Goal: Task Accomplishment & Management: Manage account settings

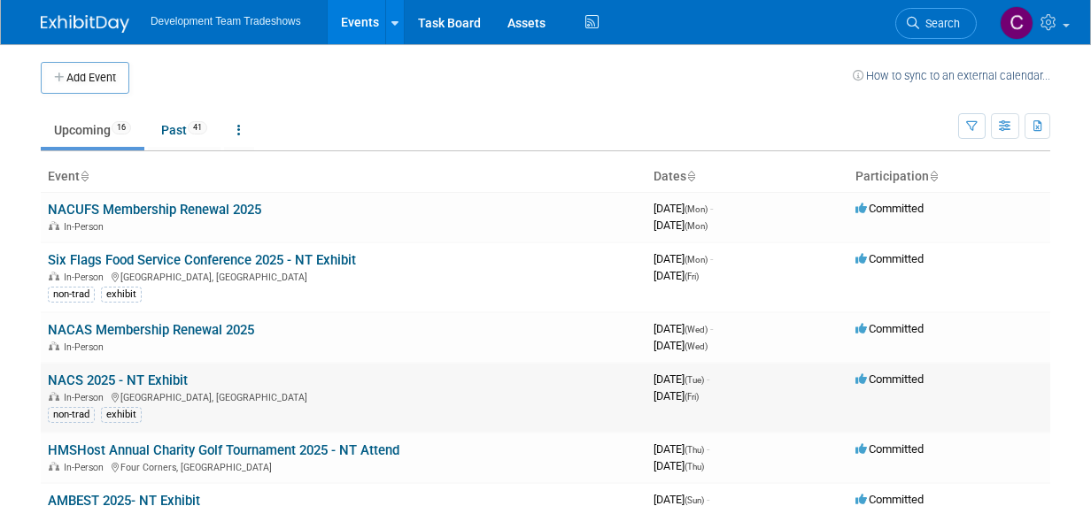
click at [258, 379] on td "NACS 2025 - NT Exhibit In-Person Chicago, IL non-trad exhibit" at bounding box center [343, 398] width 605 height 70
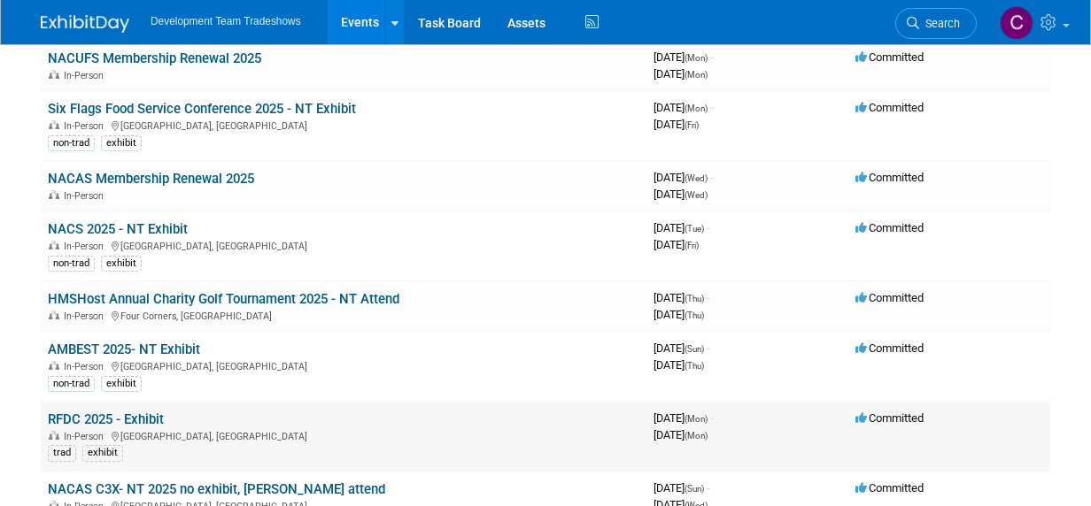
scroll to position [266, 0]
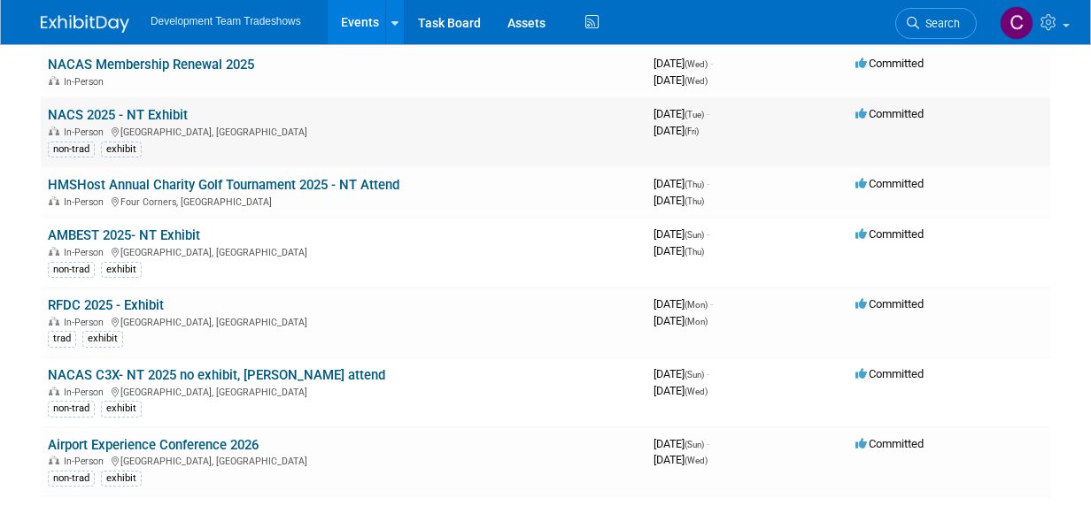
click at [311, 124] on div "In-Person Chicago, IL" at bounding box center [343, 131] width 591 height 14
click at [258, 180] on link "HMSHost Annual Charity Golf Tournament 2025 - NT Attend" at bounding box center [223, 185] width 351 height 16
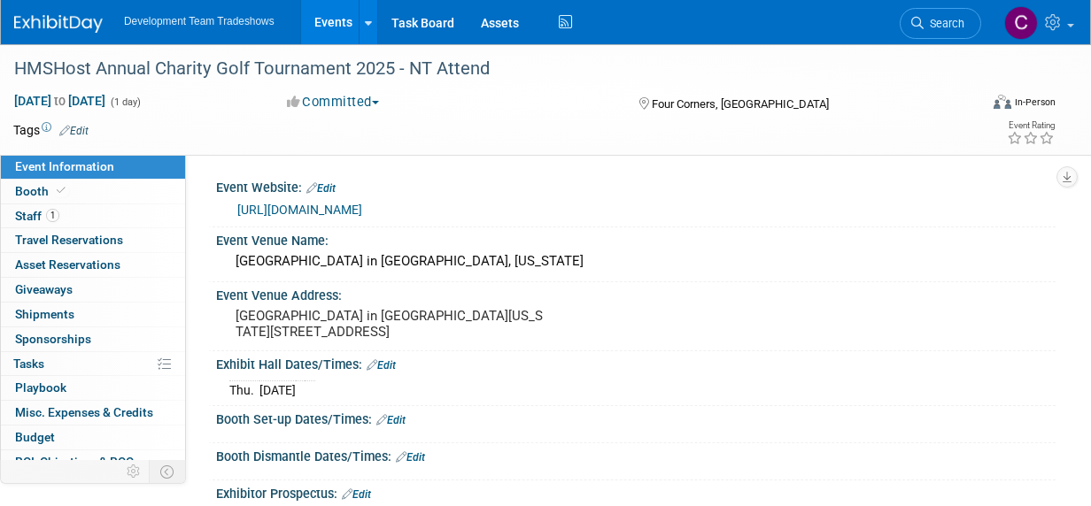
click at [644, 110] on div "Four Corners, [GEOGRAPHIC_DATA]" at bounding box center [756, 102] width 241 height 21
click at [682, 104] on span "Four Corners, [GEOGRAPHIC_DATA]" at bounding box center [740, 103] width 177 height 13
drag, startPoint x: 745, startPoint y: 101, endPoint x: 651, endPoint y: 107, distance: 94.9
click at [651, 107] on div "Four Corners, [GEOGRAPHIC_DATA]" at bounding box center [756, 102] width 241 height 21
drag, startPoint x: 651, startPoint y: 107, endPoint x: 525, endPoint y: 106, distance: 125.7
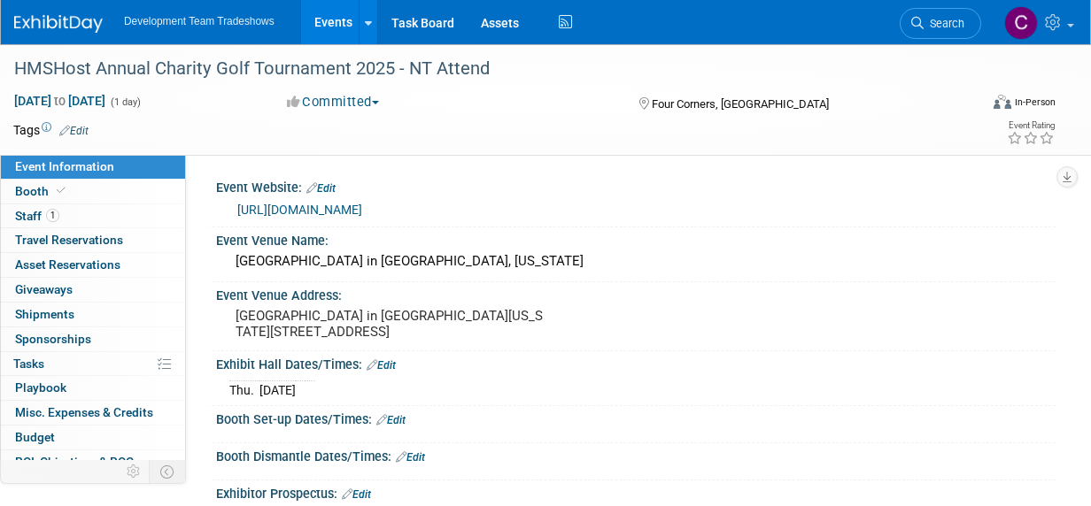
click at [525, 106] on div "Committed Committed Considering Not Going" at bounding box center [445, 102] width 329 height 19
click at [644, 99] on icon at bounding box center [644, 103] width 10 height 12
click at [74, 129] on link "Edit" at bounding box center [73, 131] width 29 height 12
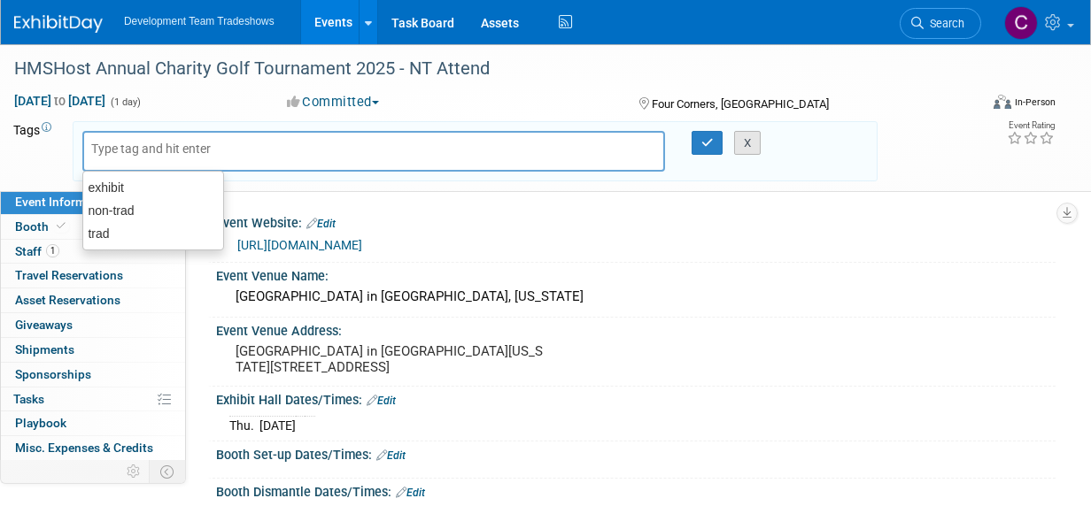
click at [739, 143] on button "X" at bounding box center [747, 143] width 27 height 25
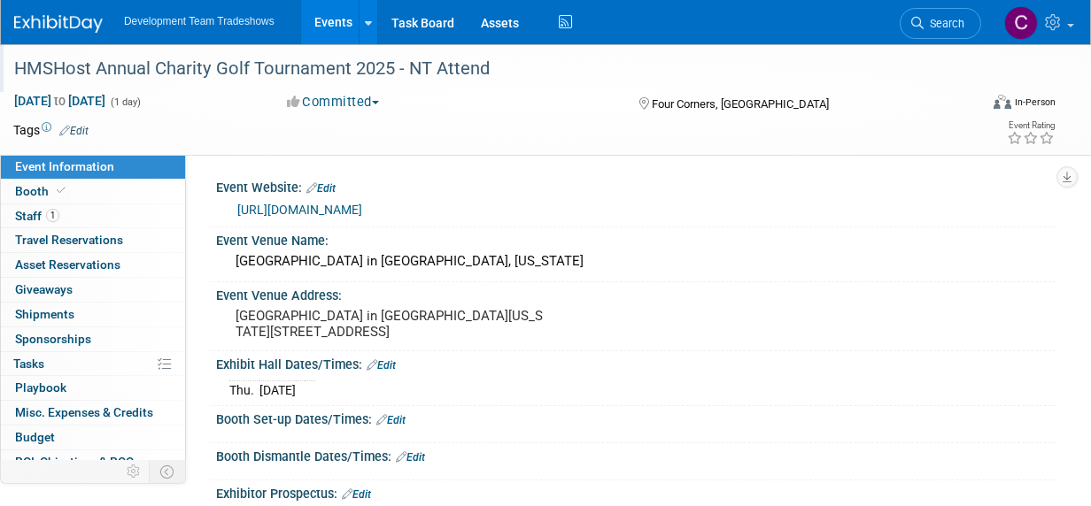
click at [112, 69] on div "HMSHost Annual Charity Golf Tournament 2025 - NT Attend" at bounding box center [487, 69] width 958 height 32
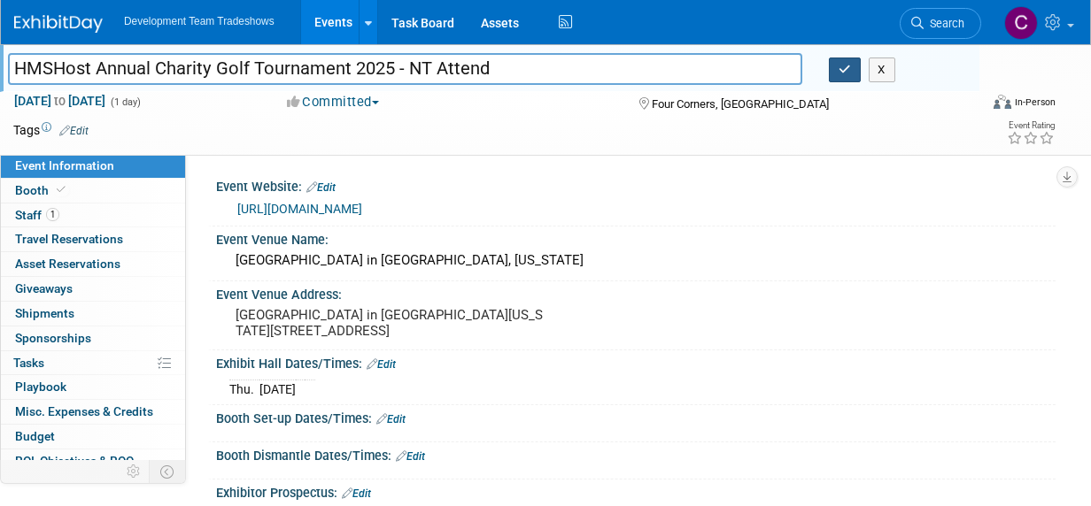
click at [844, 70] on icon "button" at bounding box center [844, 70] width 12 height 12
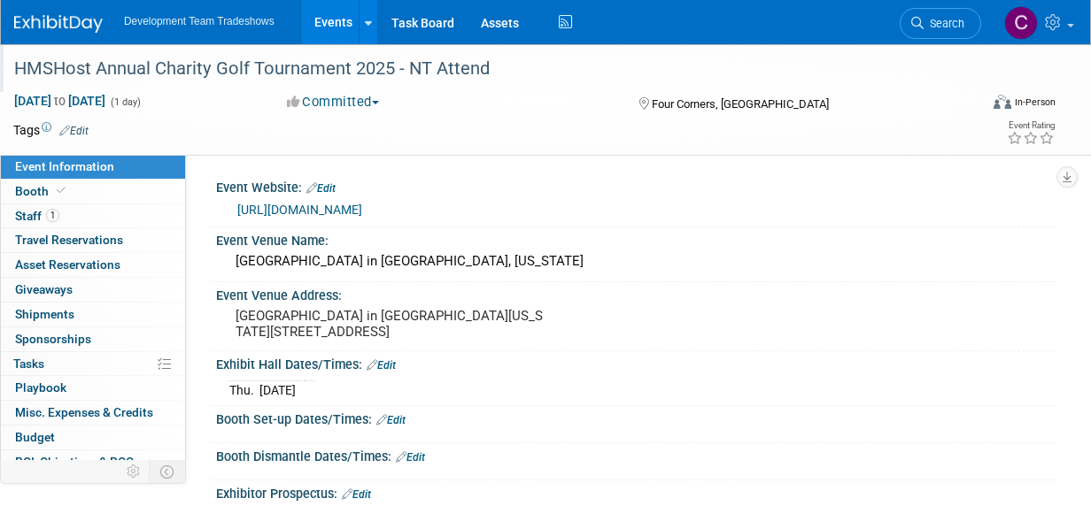
click at [333, 20] on link "Events" at bounding box center [333, 22] width 65 height 44
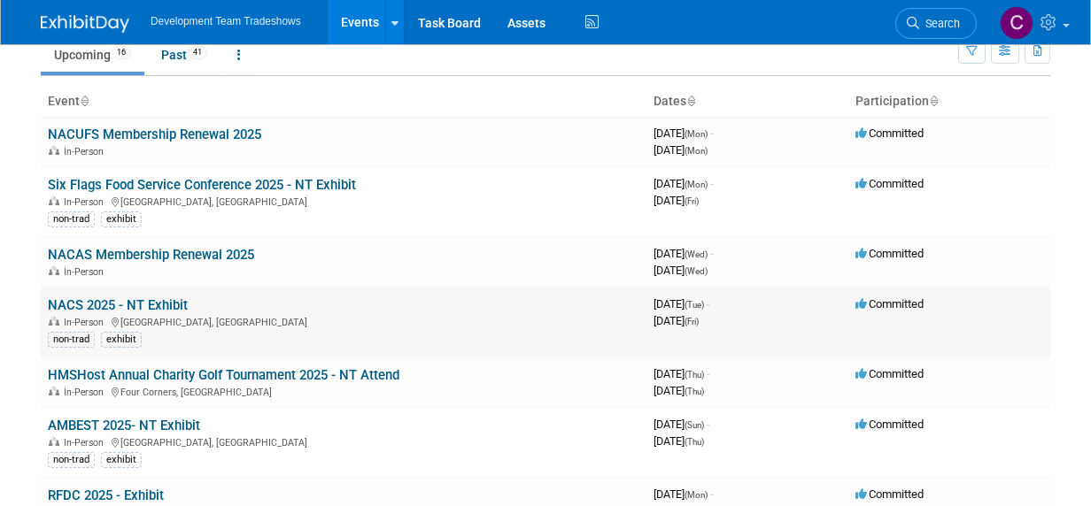
scroll to position [177, 0]
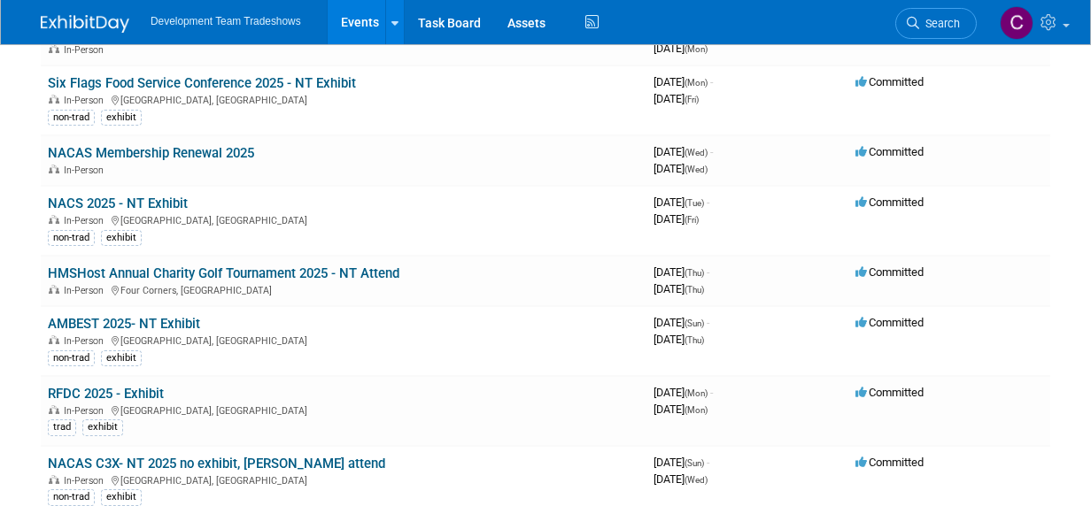
drag, startPoint x: 148, startPoint y: 317, endPoint x: 287, endPoint y: 306, distance: 139.4
click at [148, 317] on link "AMBEST 2025- NT Exhibit" at bounding box center [124, 324] width 152 height 16
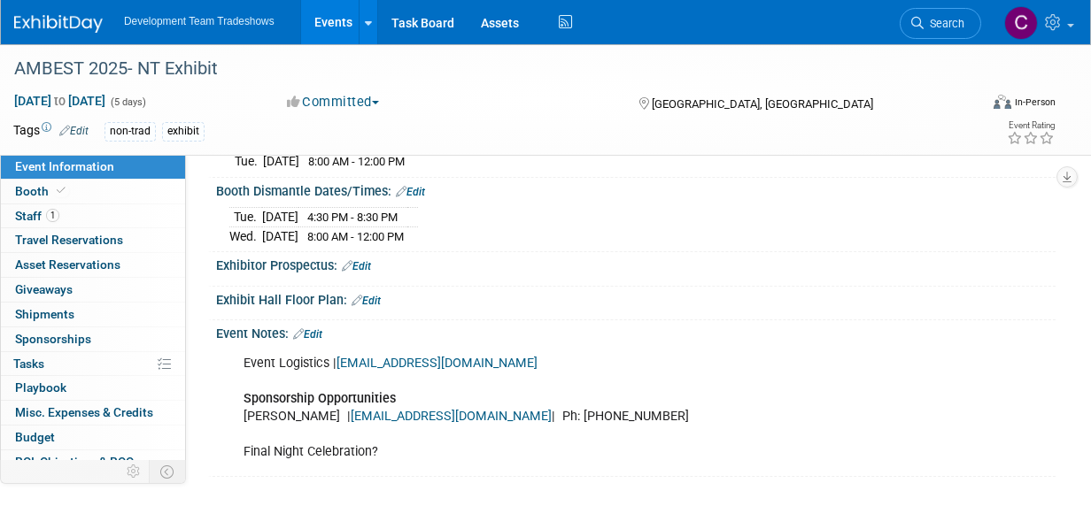
scroll to position [354, 0]
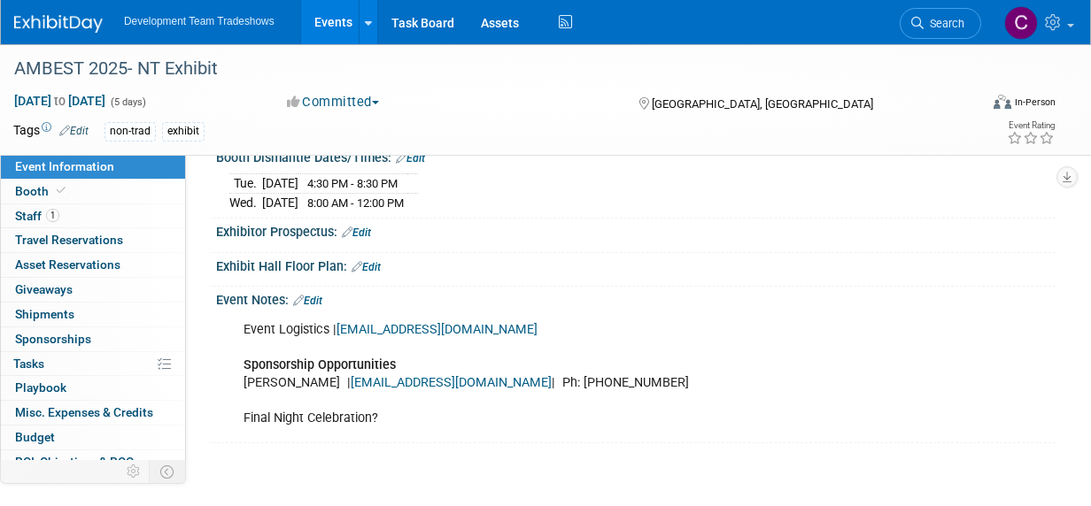
click at [397, 337] on link "AMBEST@eventlogistics.com" at bounding box center [436, 329] width 201 height 15
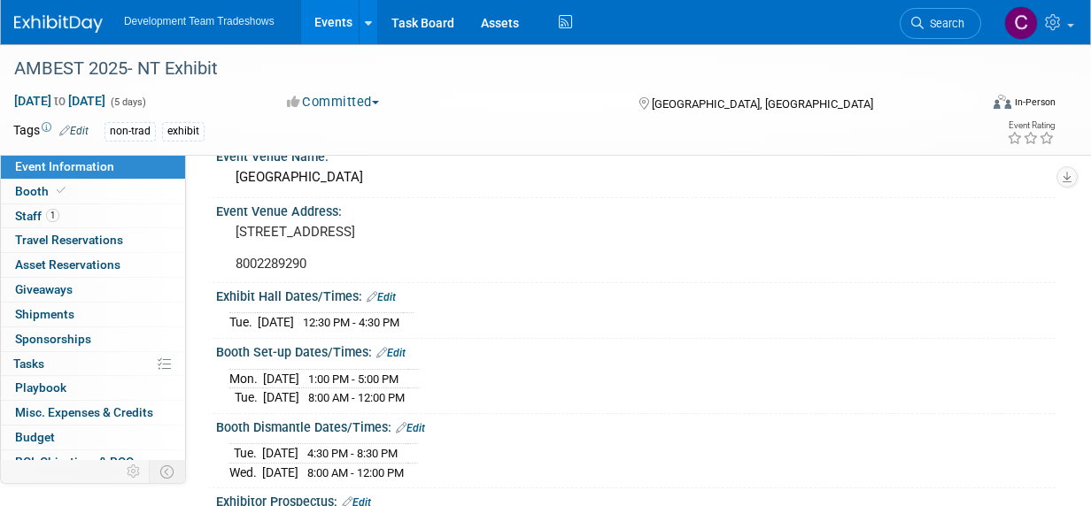
scroll to position [0, 0]
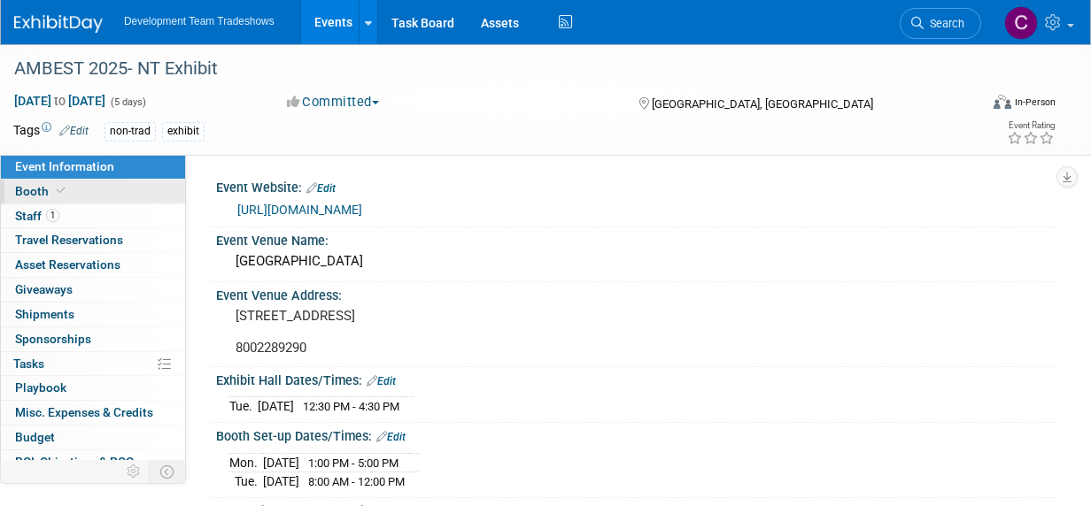
click at [38, 188] on span "Booth" at bounding box center [42, 191] width 54 height 14
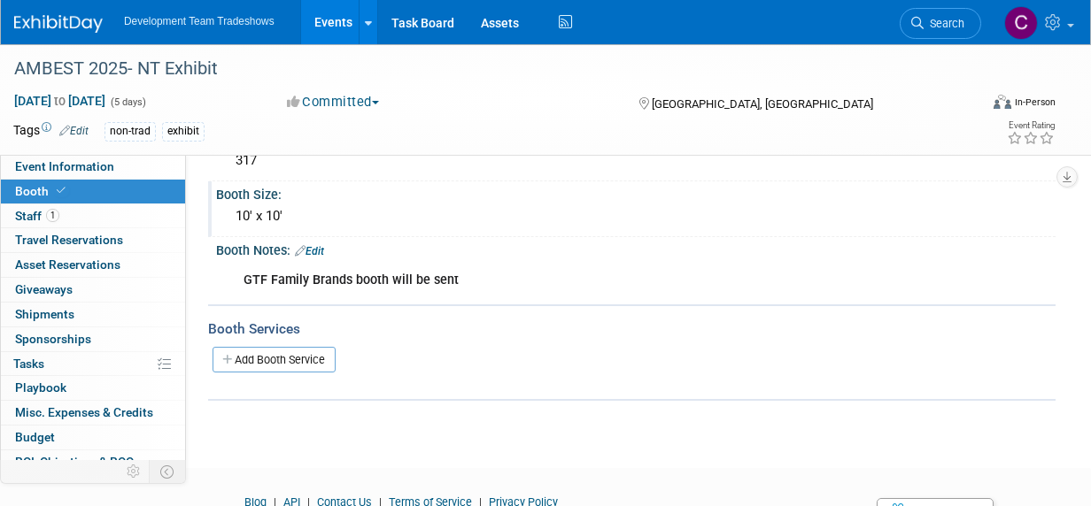
scroll to position [177, 0]
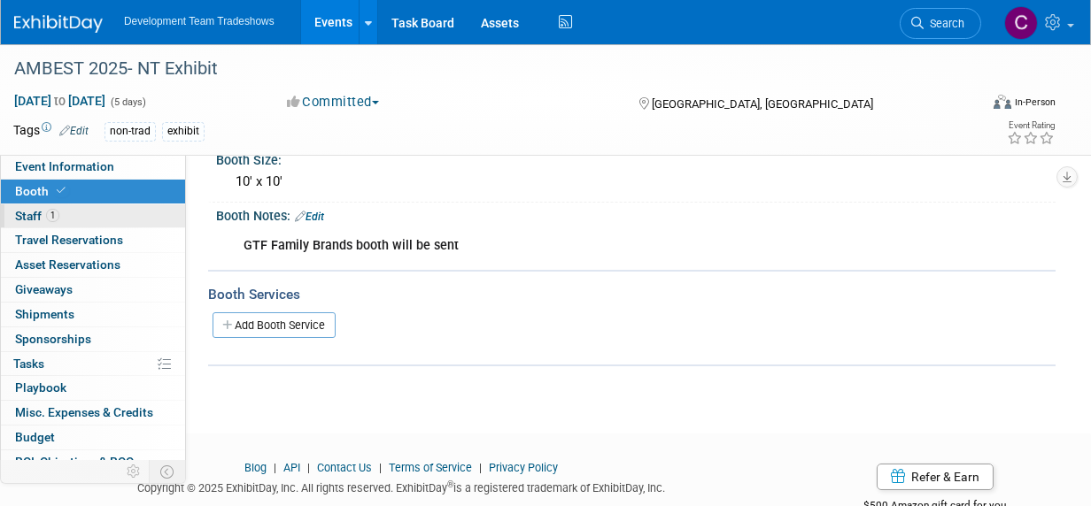
click at [21, 209] on span "Staff 1" at bounding box center [37, 216] width 44 height 14
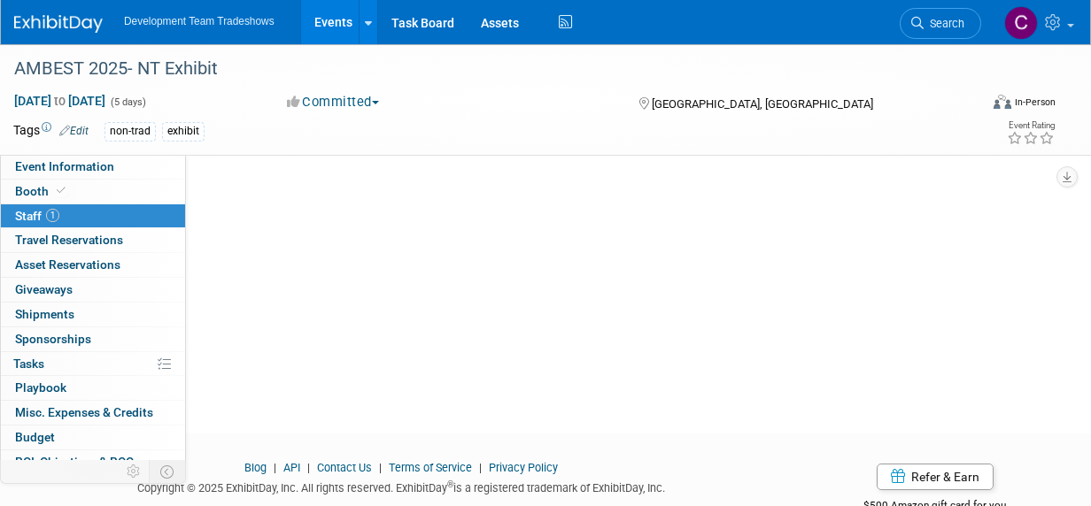
scroll to position [0, 0]
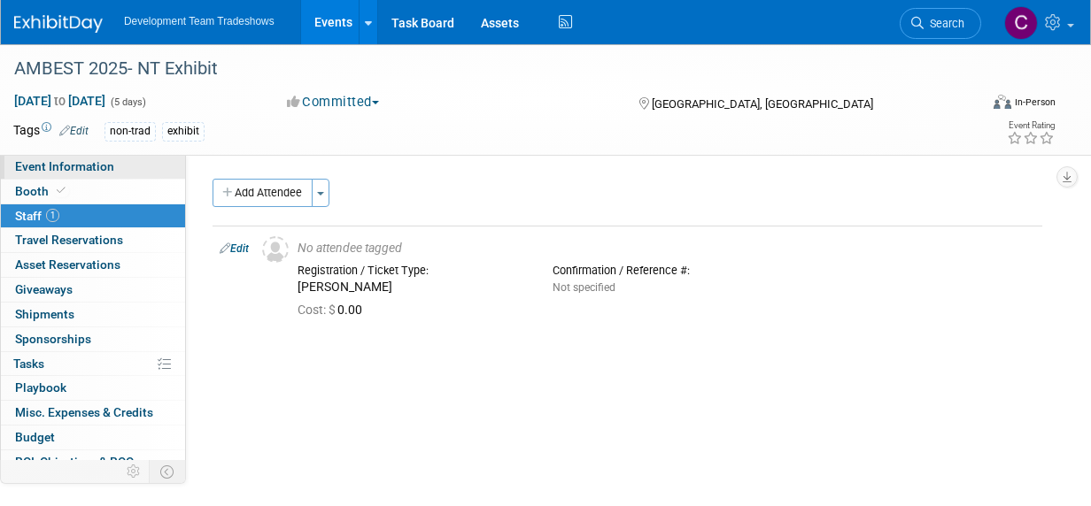
click at [42, 166] on span "Event Information" at bounding box center [64, 166] width 99 height 14
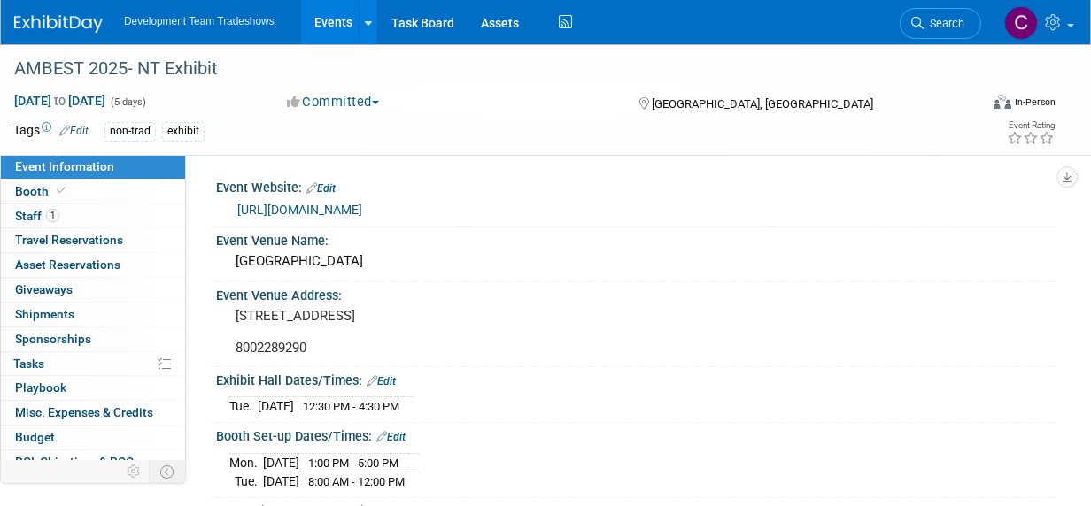
click at [362, 217] on link "https://eventlogistics.swoogo.com/ambest37/Registration?utm_source=ClickDimensi…" at bounding box center [299, 210] width 125 height 14
drag, startPoint x: 31, startPoint y: 188, endPoint x: 59, endPoint y: 190, distance: 28.5
click at [31, 188] on span "Booth" at bounding box center [42, 191] width 54 height 14
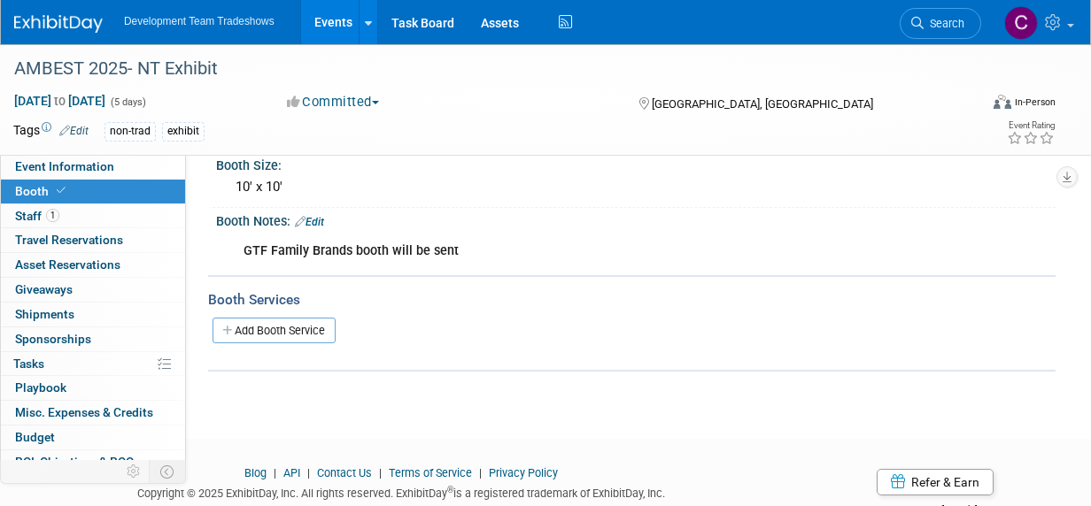
scroll to position [225, 0]
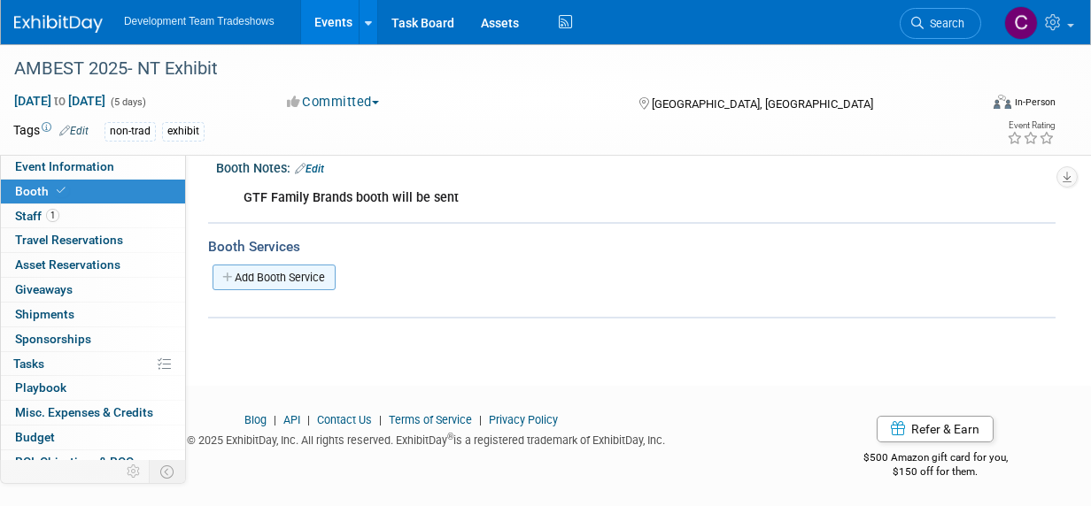
click at [300, 270] on link "Add Booth Service" at bounding box center [273, 278] width 123 height 26
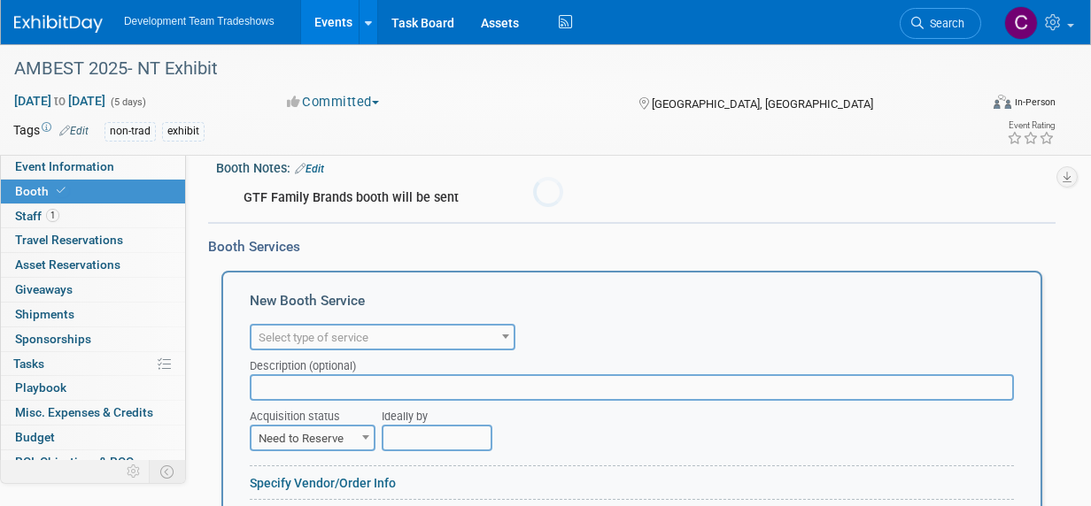
scroll to position [0, 0]
click at [503, 328] on span at bounding box center [506, 336] width 18 height 23
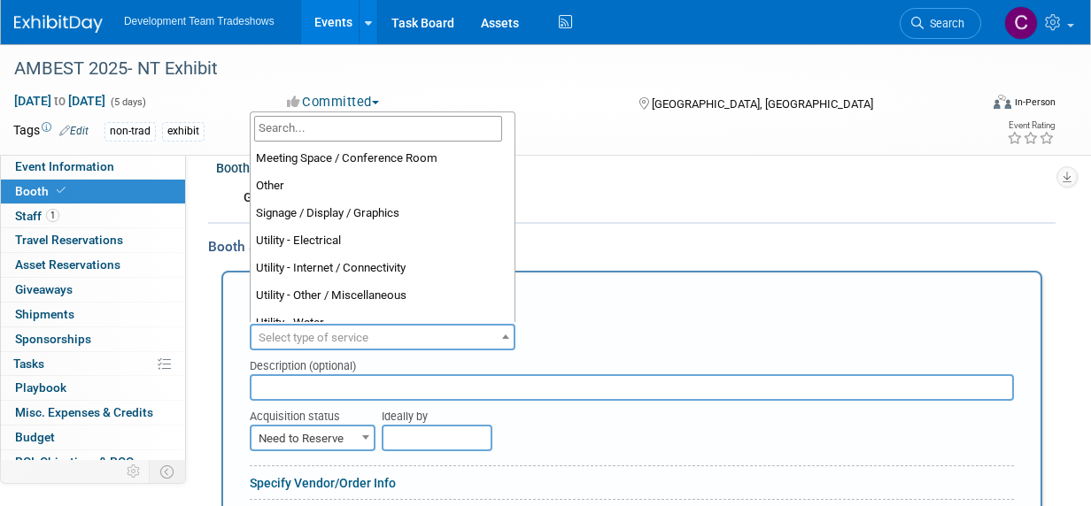
scroll to position [453, 0]
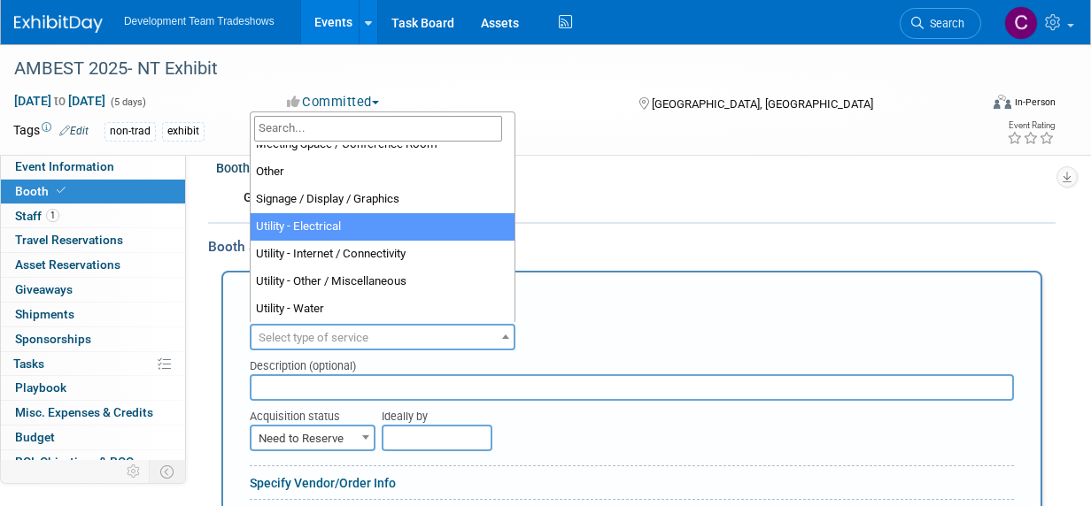
select select "8"
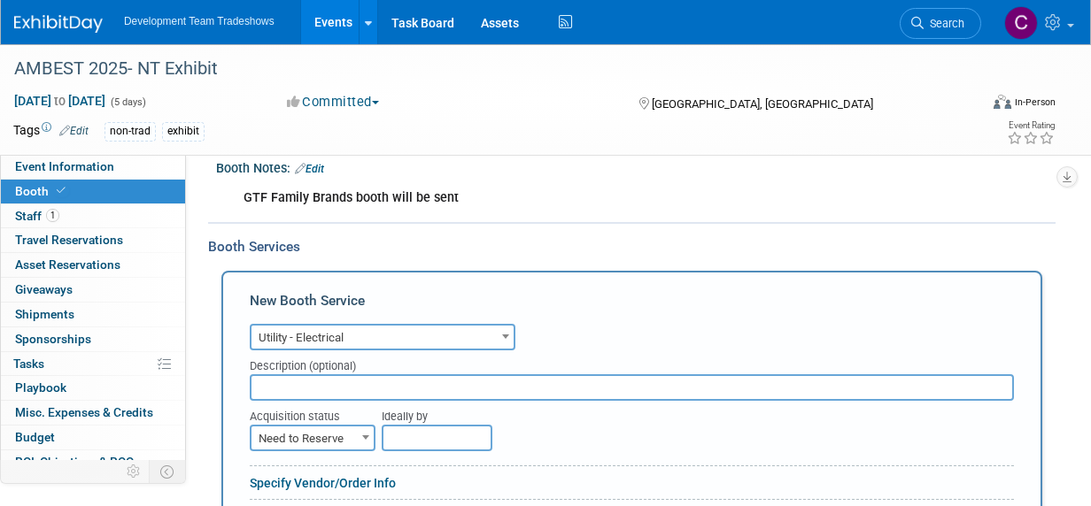
click at [366, 431] on span at bounding box center [366, 437] width 18 height 23
select select "2"
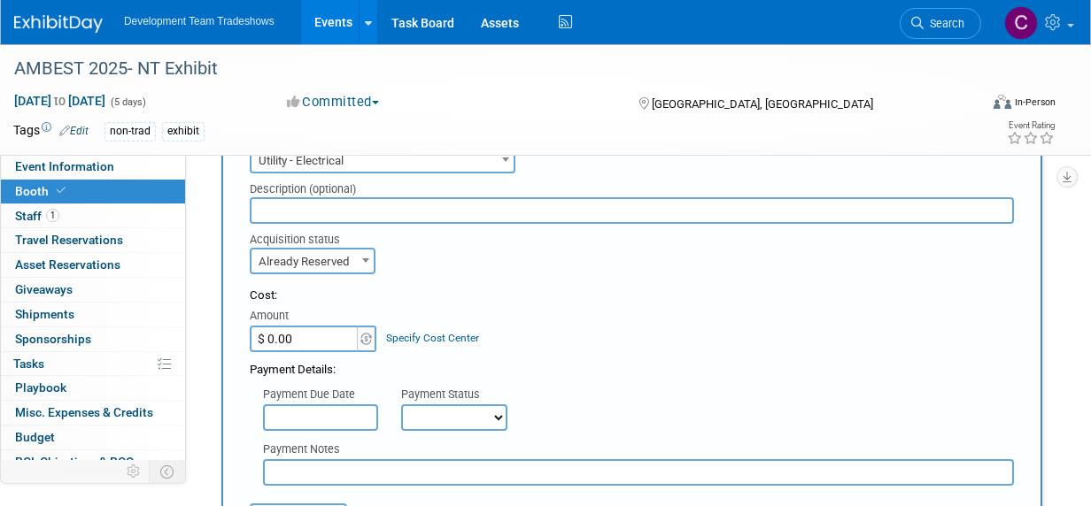
scroll to position [490, 0]
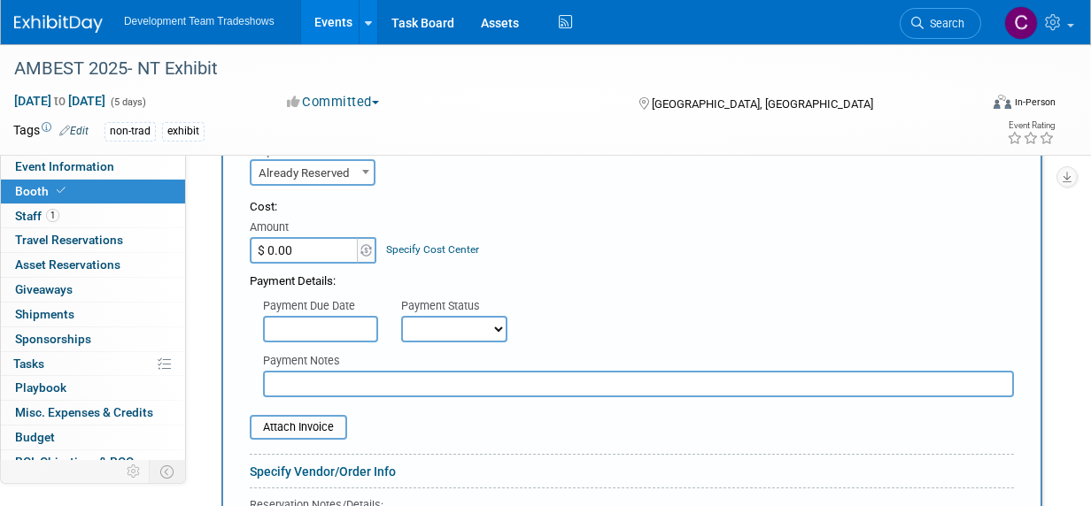
click at [489, 324] on select "Not Paid Yet Partially Paid Paid in Full" at bounding box center [454, 329] width 106 height 27
click at [562, 271] on div "Payment Details:" at bounding box center [632, 277] width 764 height 27
click at [289, 424] on input "file" at bounding box center [240, 427] width 211 height 21
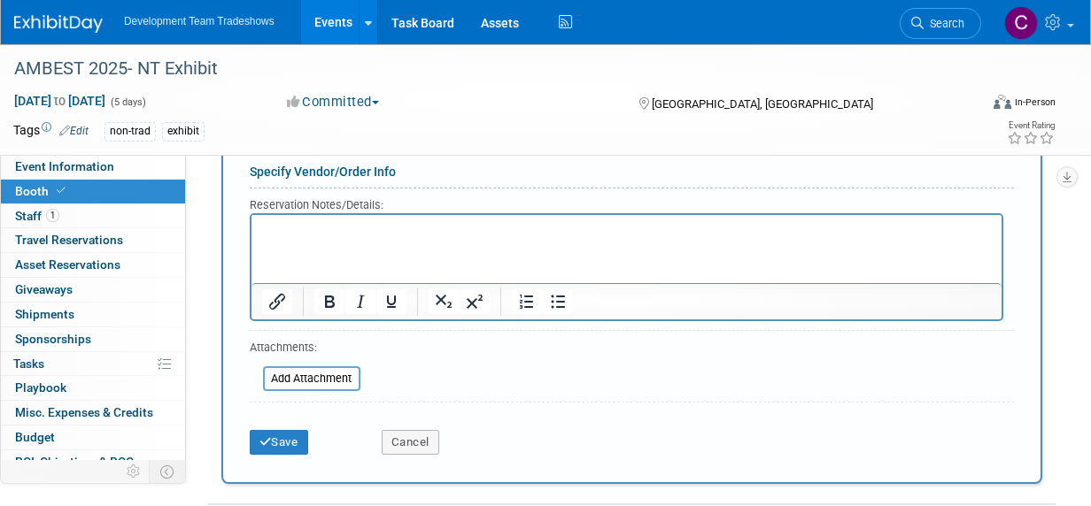
scroll to position [844, 0]
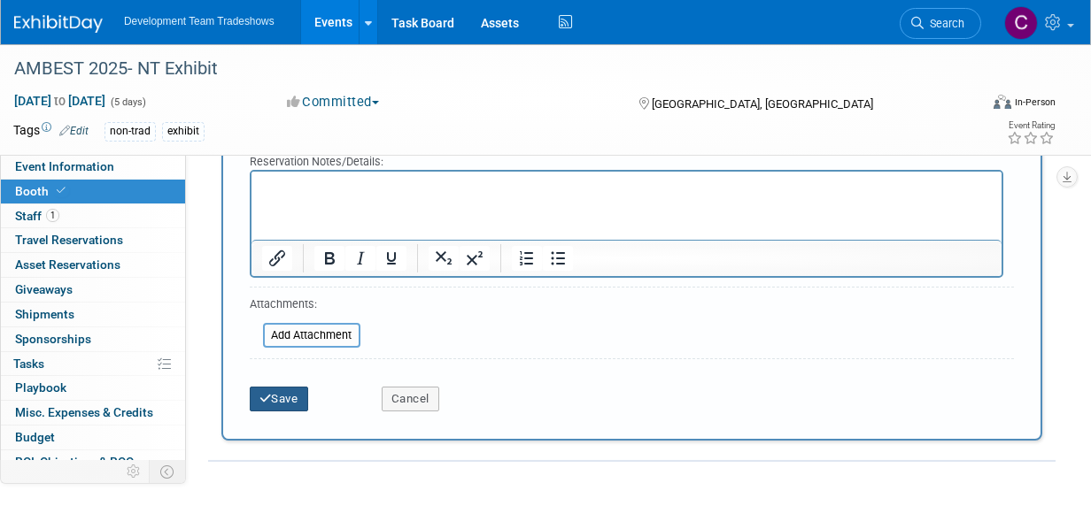
drag, startPoint x: 276, startPoint y: 390, endPoint x: 302, endPoint y: 381, distance: 27.5
click at [276, 390] on button "Save" at bounding box center [279, 399] width 58 height 25
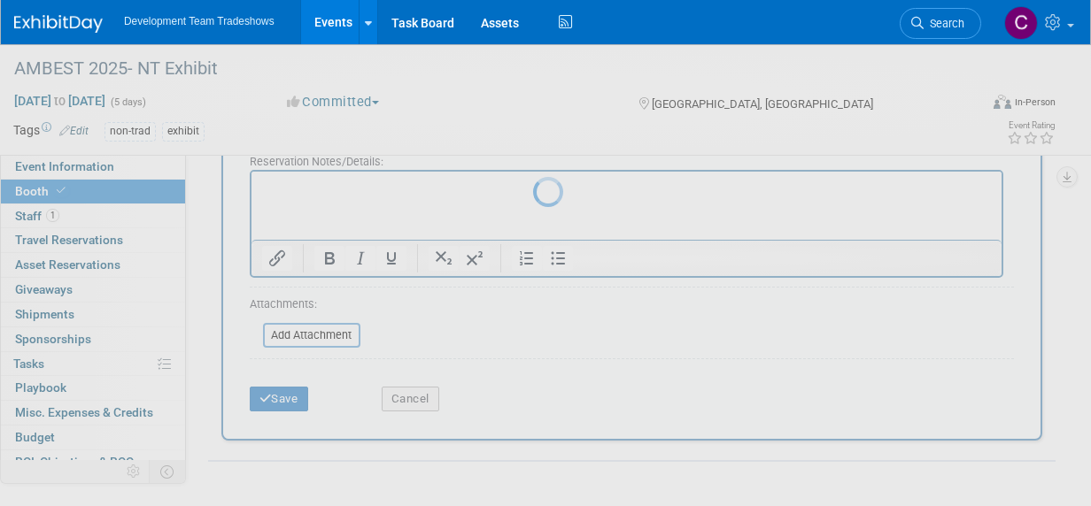
scroll to position [320, 0]
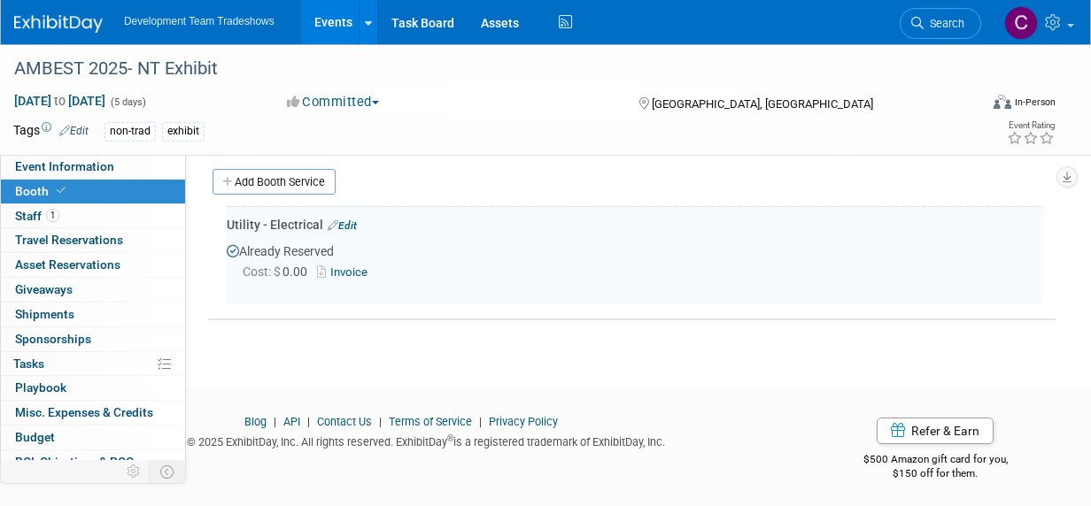
click at [269, 174] on link "Add Booth Service" at bounding box center [273, 182] width 123 height 26
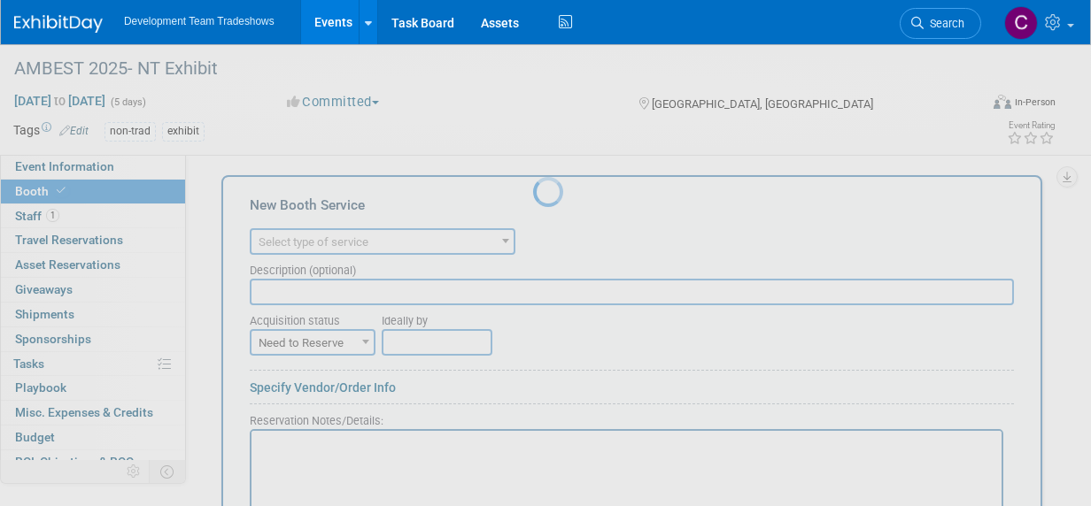
scroll to position [0, 0]
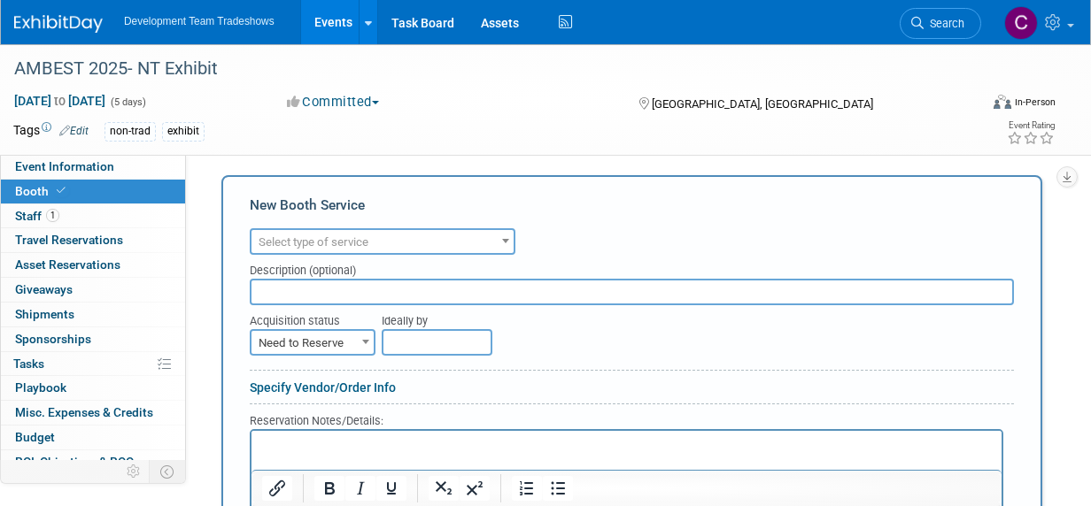
click at [498, 235] on span at bounding box center [506, 240] width 18 height 23
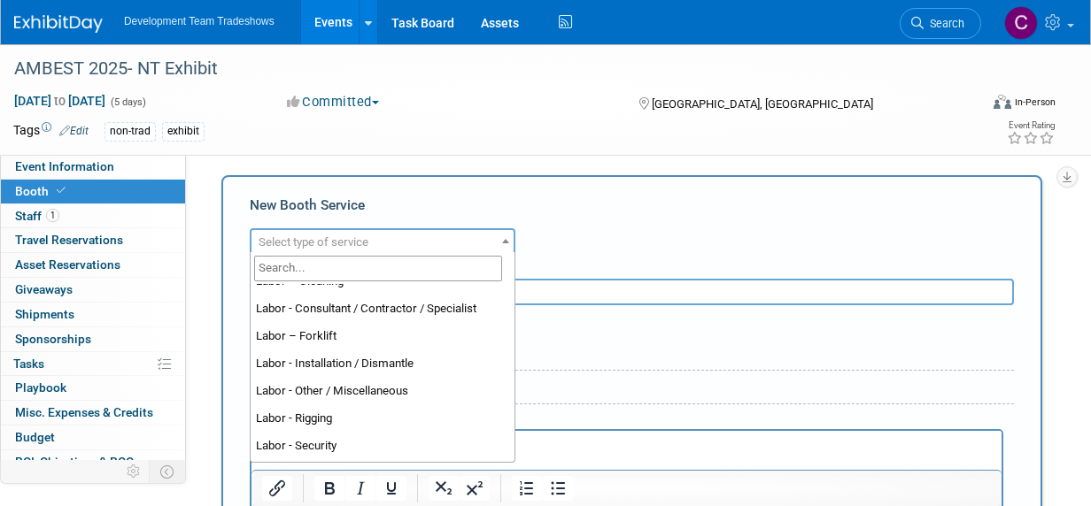
scroll to position [157, 0]
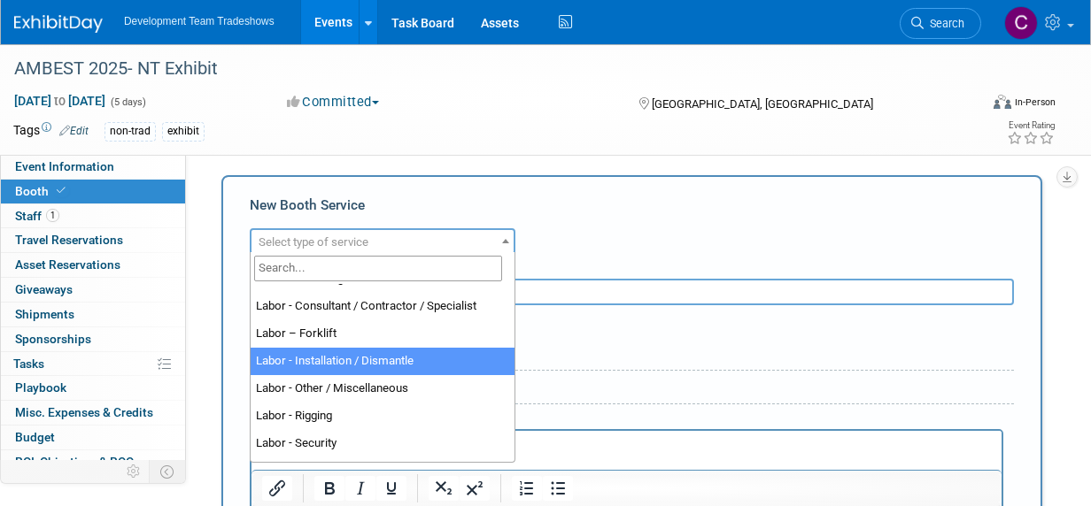
select select "11"
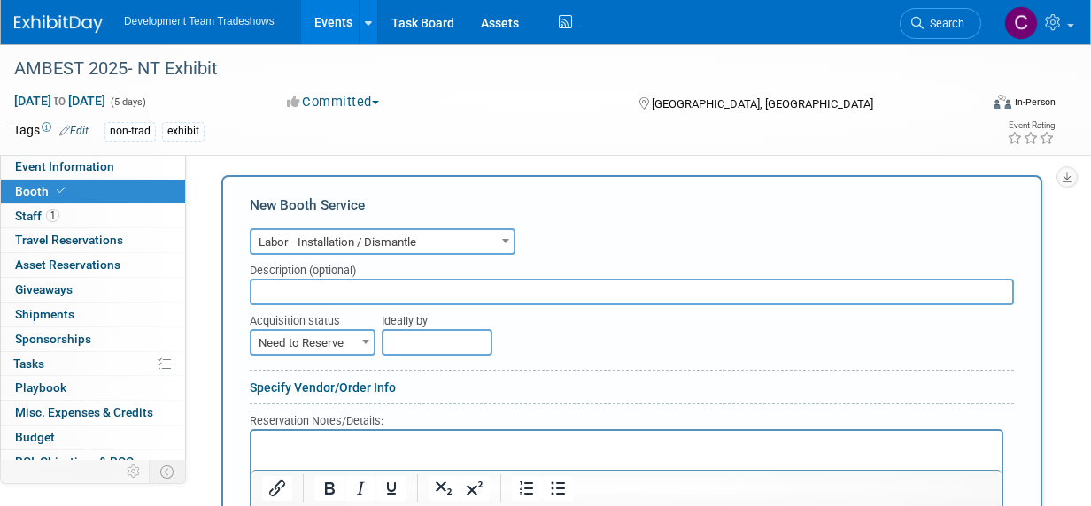
click at [357, 334] on span at bounding box center [366, 341] width 18 height 23
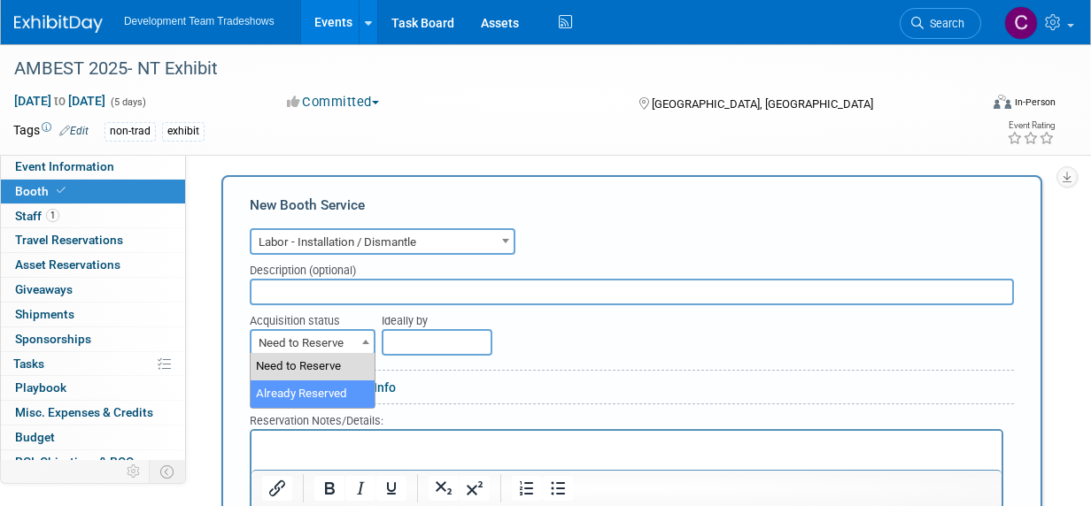
select select "2"
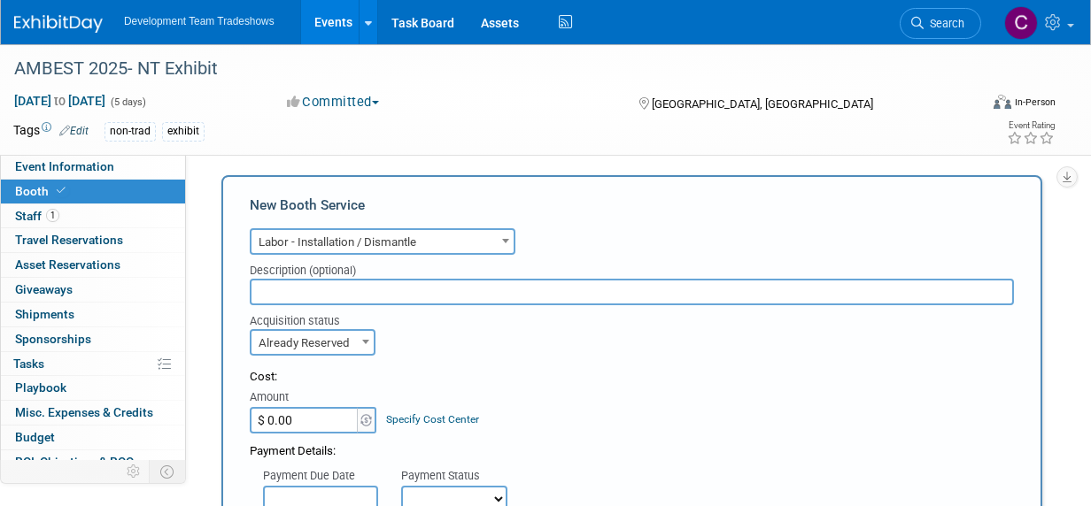
scroll to position [586, 0]
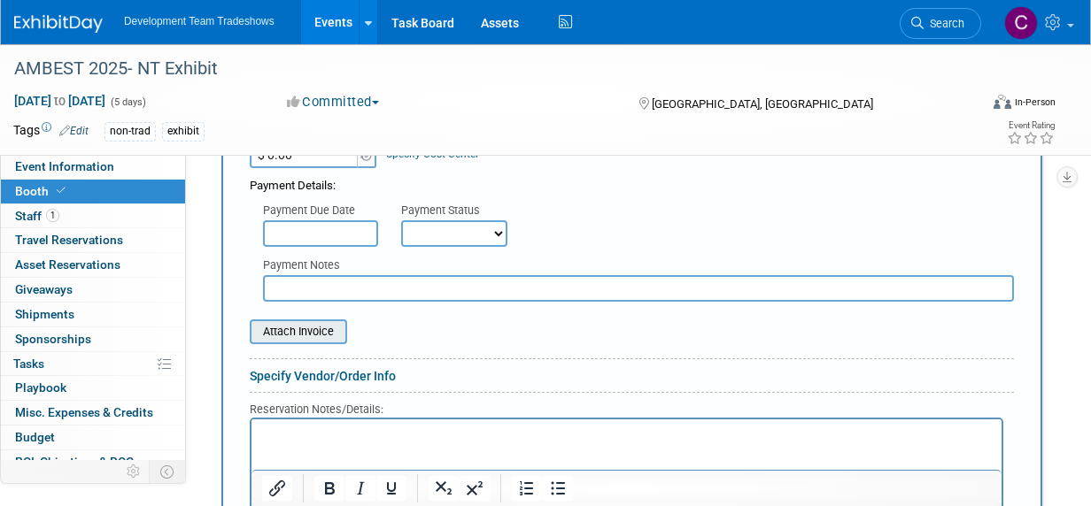
click at [312, 327] on input "file" at bounding box center [240, 331] width 211 height 21
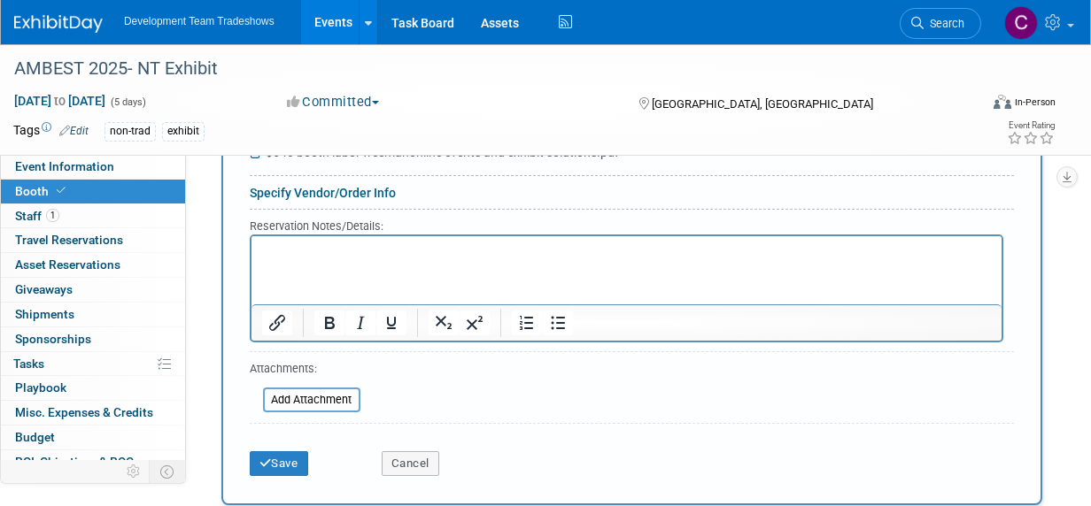
scroll to position [852, 0]
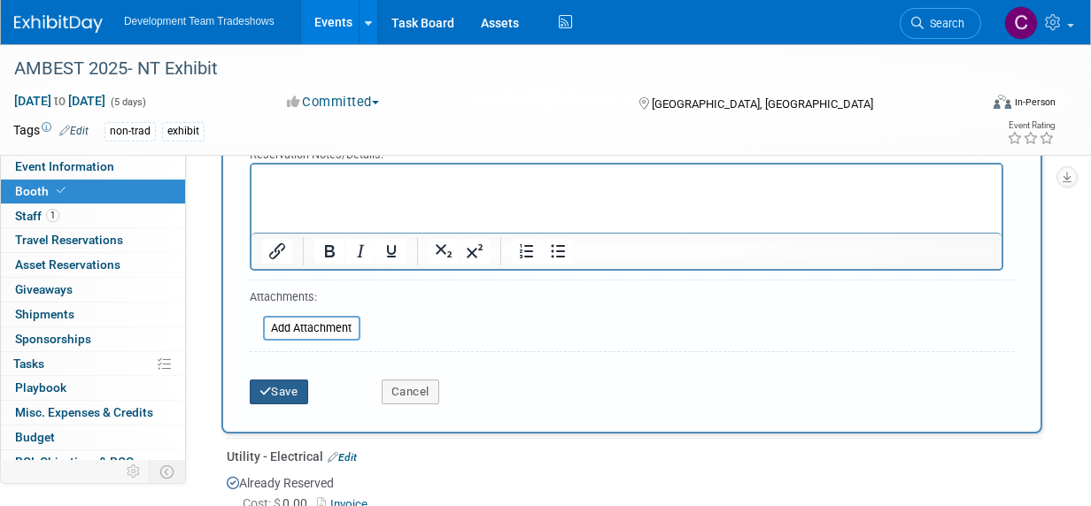
click at [275, 386] on button "Save" at bounding box center [279, 392] width 58 height 25
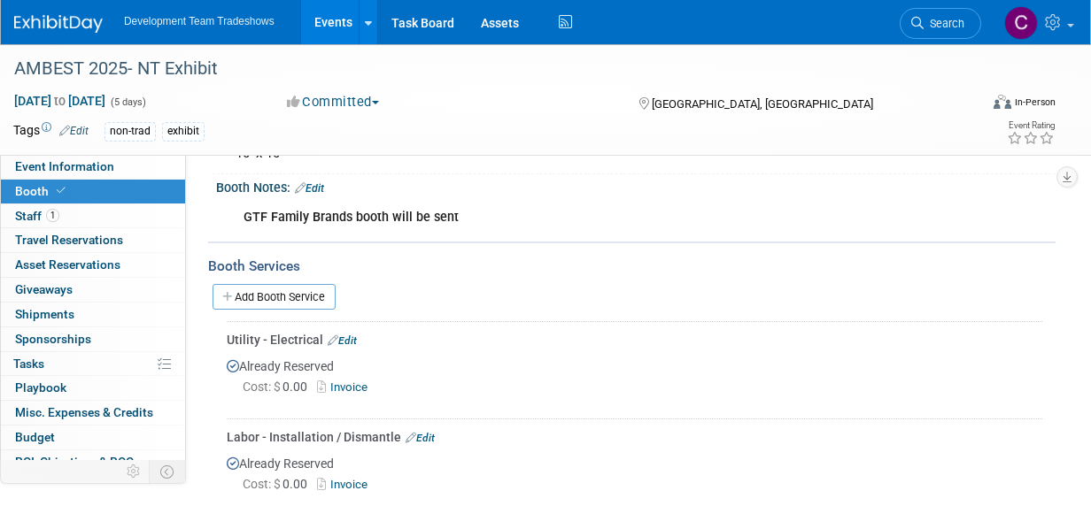
scroll to position [328, 0]
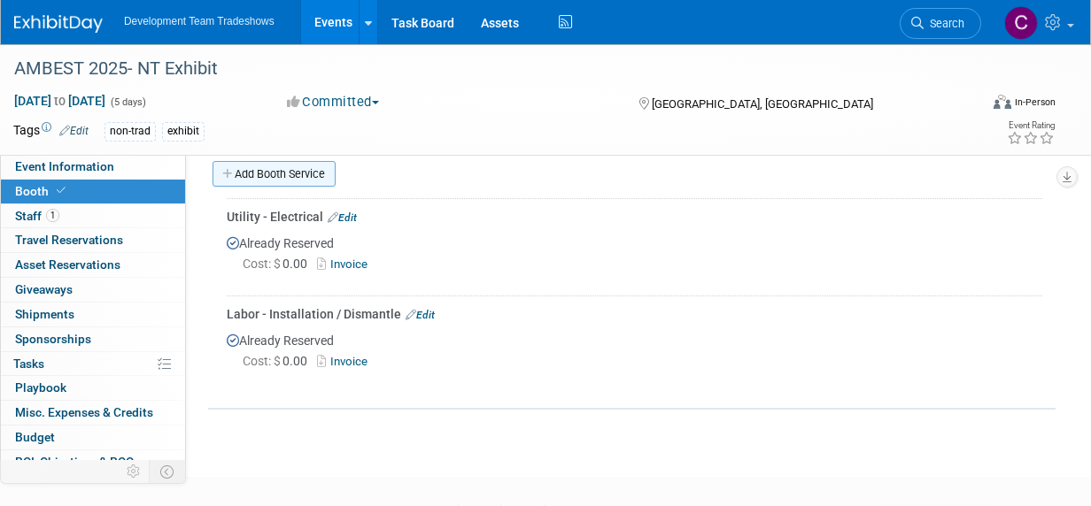
click at [281, 168] on link "Add Booth Service" at bounding box center [273, 174] width 123 height 26
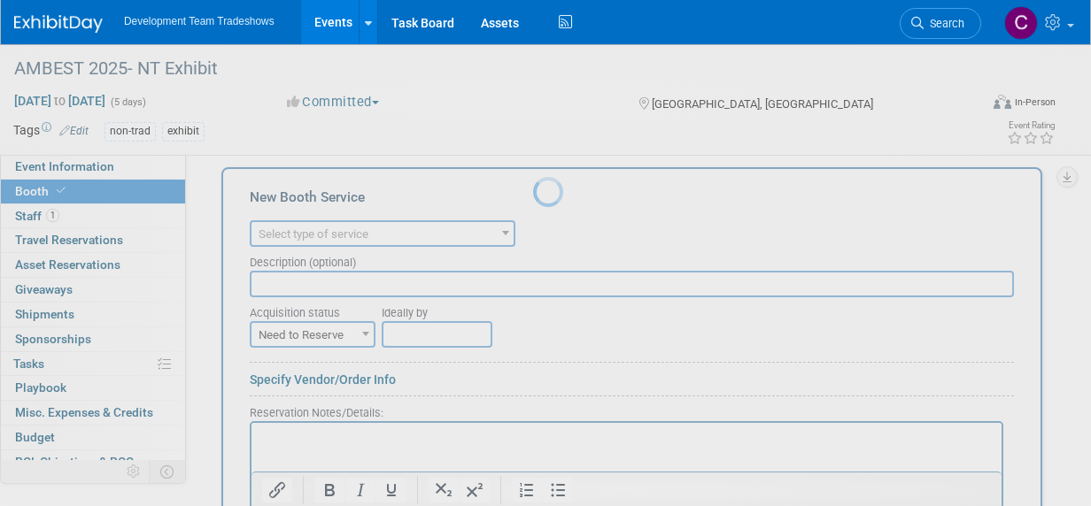
scroll to position [0, 0]
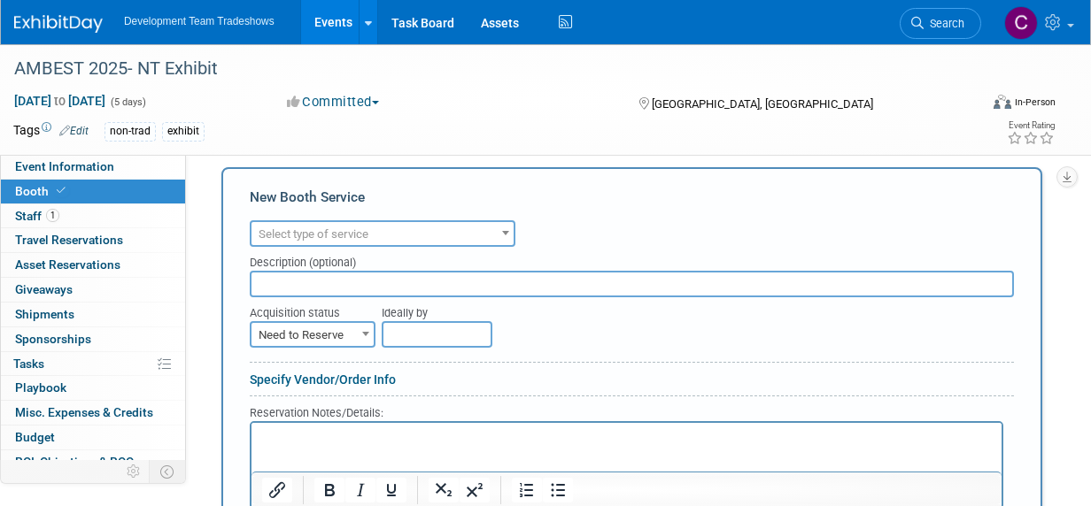
click at [510, 225] on span at bounding box center [506, 232] width 18 height 23
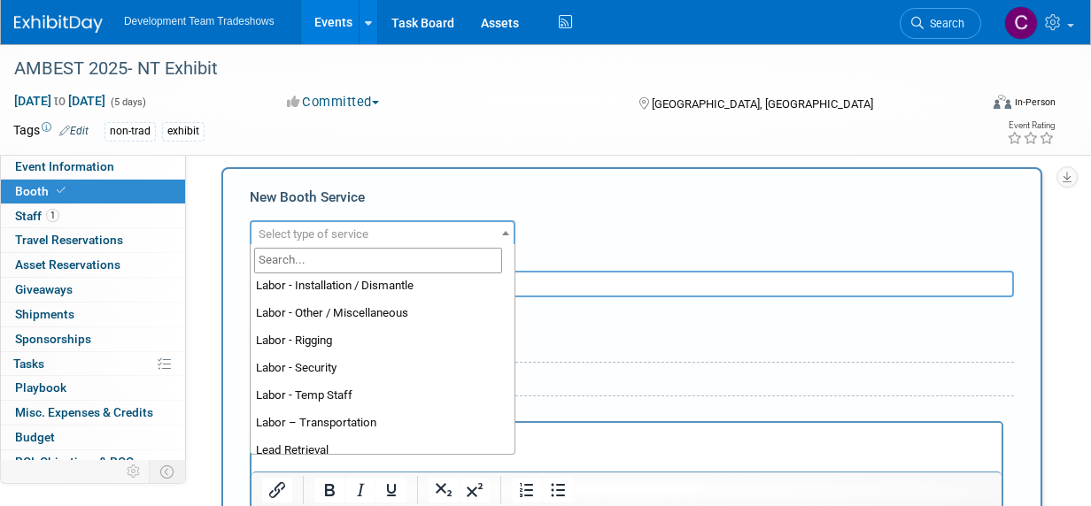
scroll to position [217, 0]
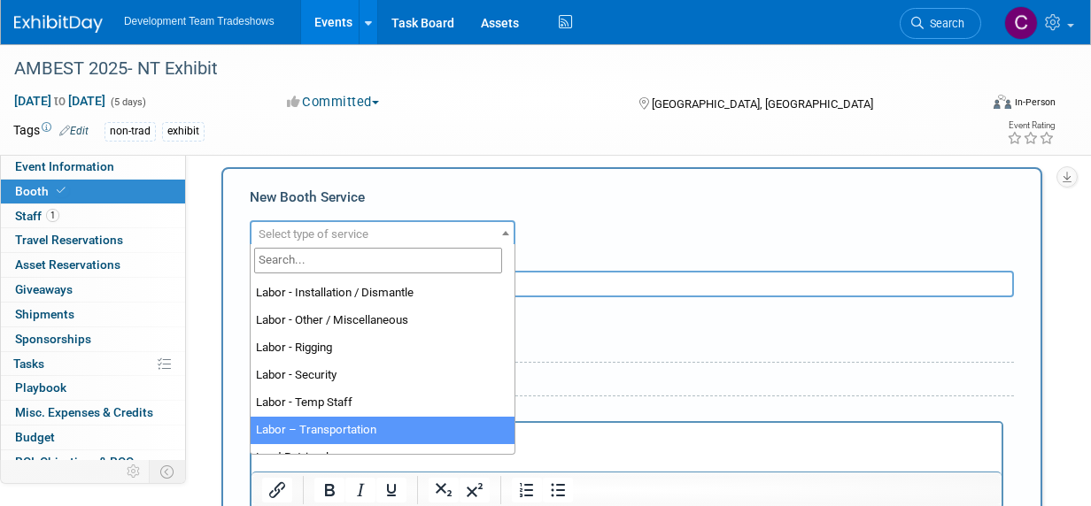
select select "15"
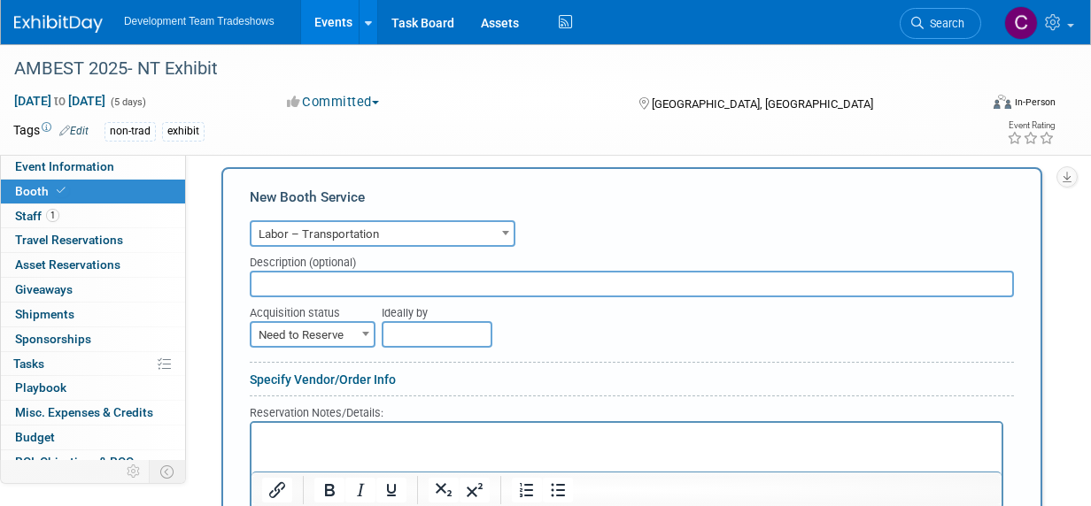
click at [364, 332] on b at bounding box center [365, 334] width 7 height 4
select select "2"
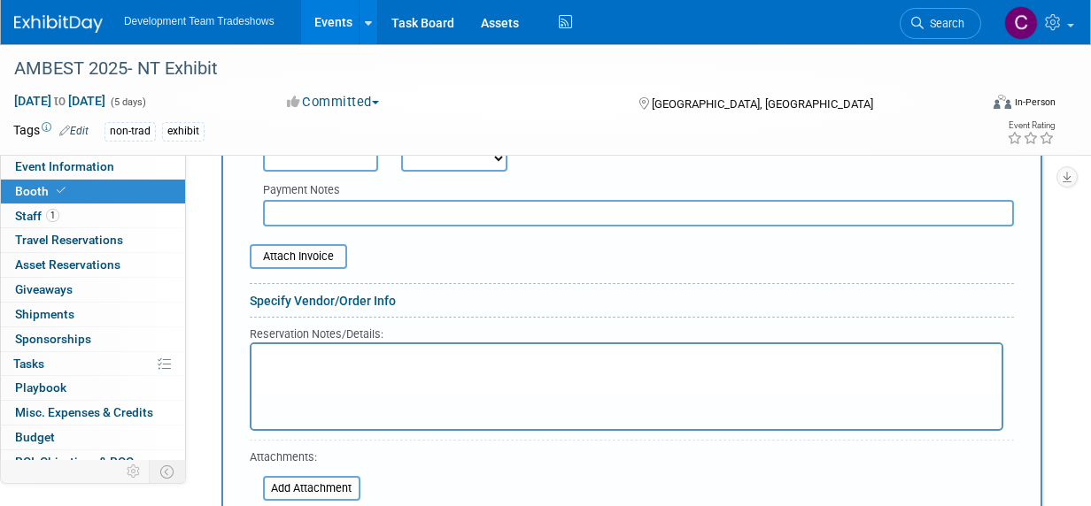
scroll to position [771, 0]
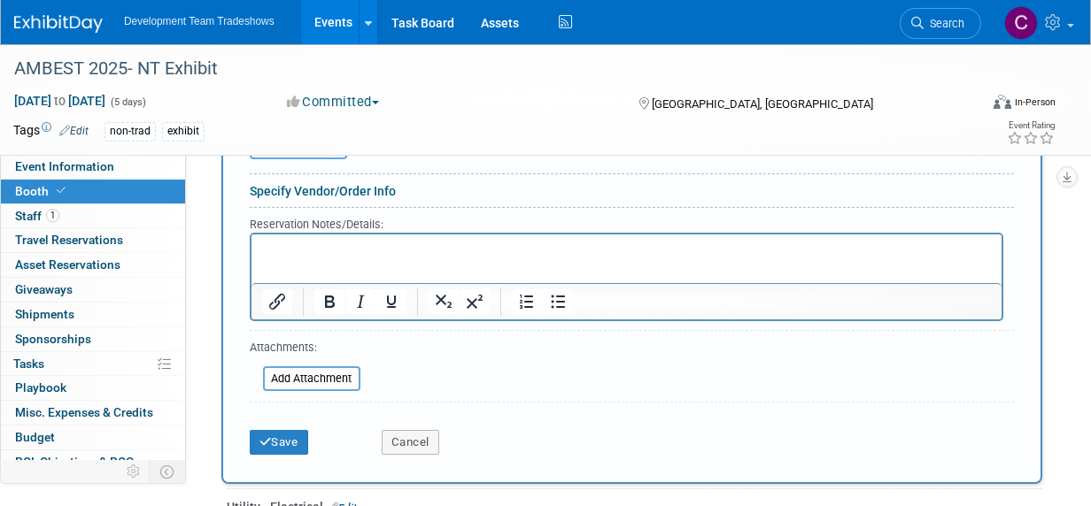
click at [289, 249] on p "Rich Text Area. Press ALT-0 for help." at bounding box center [626, 249] width 729 height 17
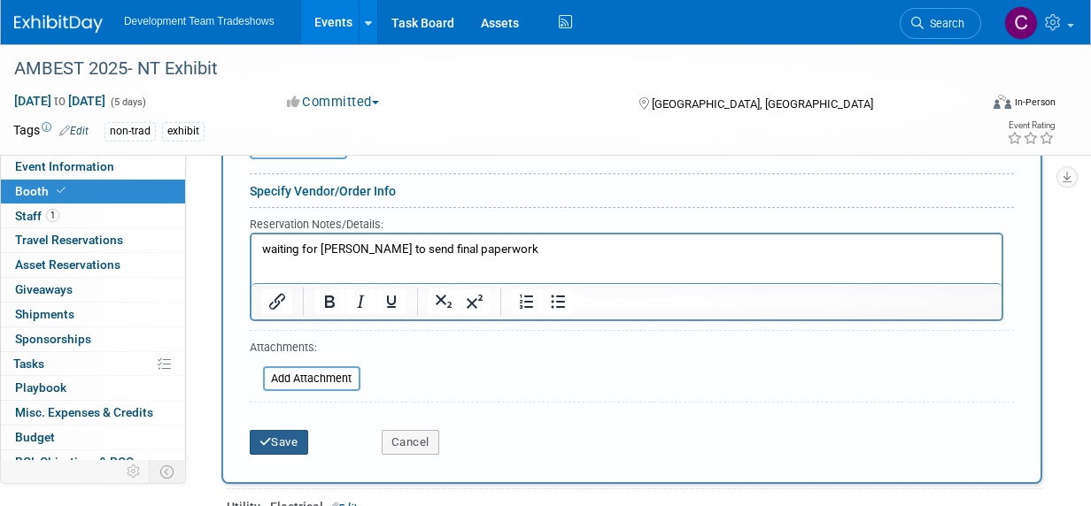
click at [288, 431] on button "Save" at bounding box center [279, 442] width 58 height 25
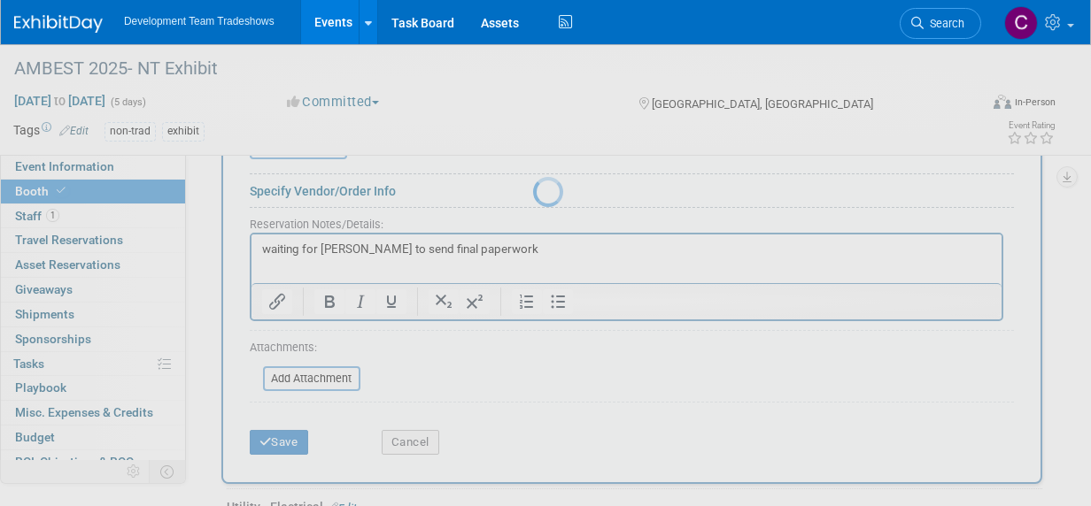
scroll to position [529, 0]
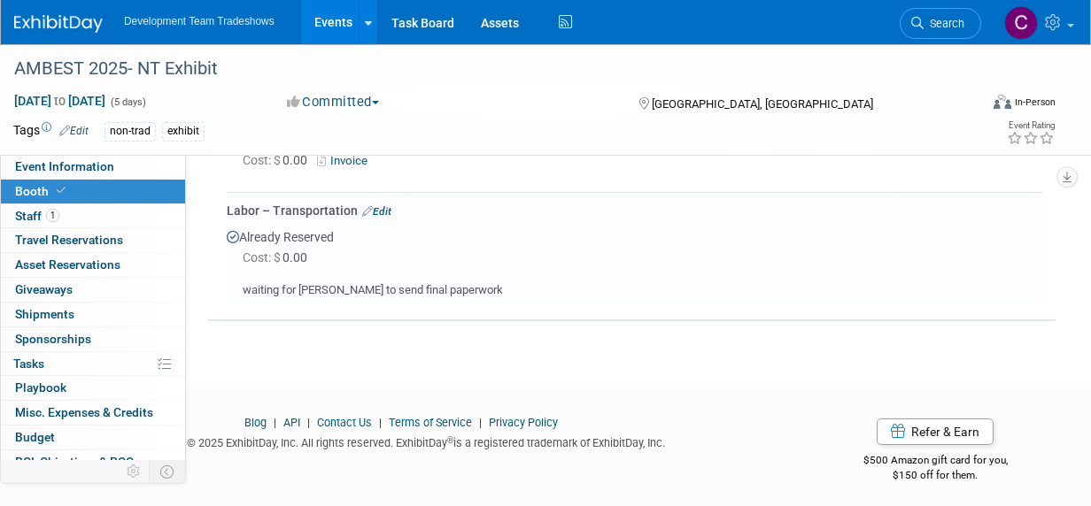
click at [328, 23] on link "Events" at bounding box center [333, 22] width 65 height 44
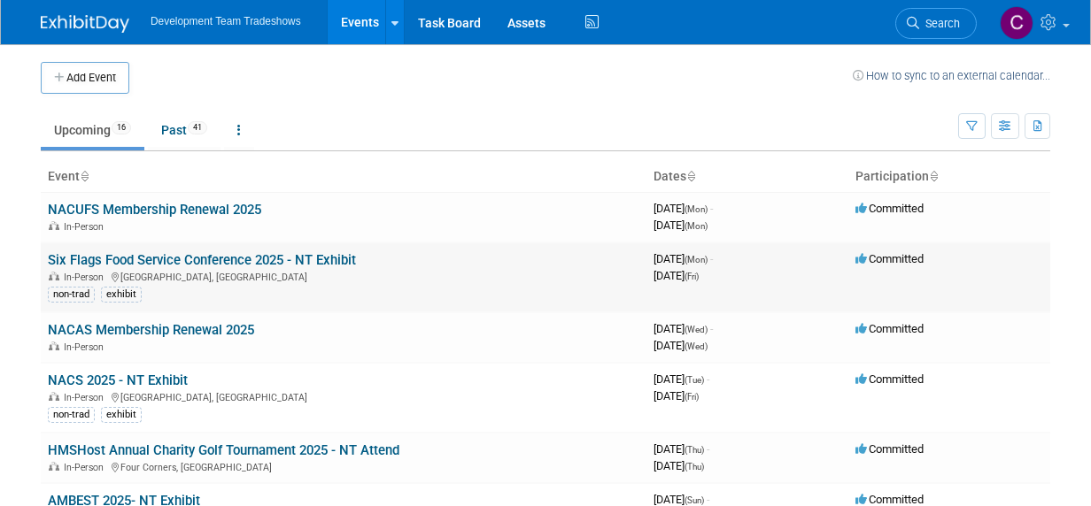
click at [217, 259] on link "Six Flags Food Service Conference 2025 - NT Exhibit" at bounding box center [202, 260] width 308 height 16
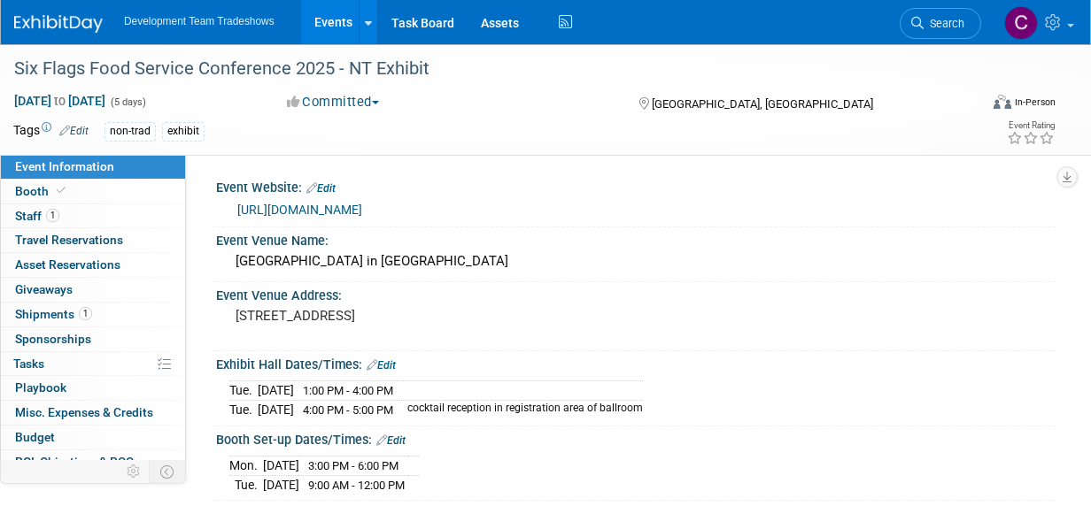
click at [340, 19] on link "Events" at bounding box center [333, 22] width 65 height 44
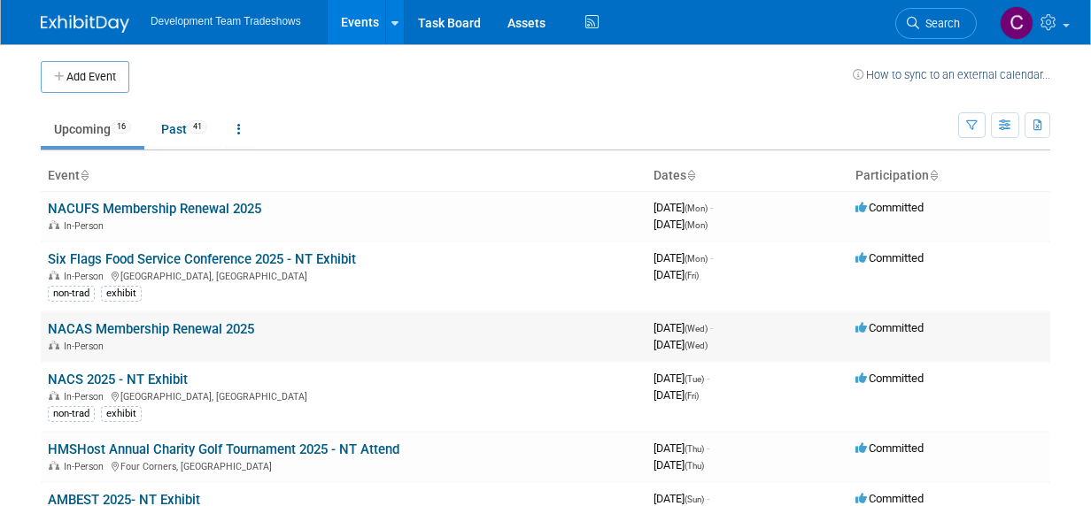
scroll to position [177, 0]
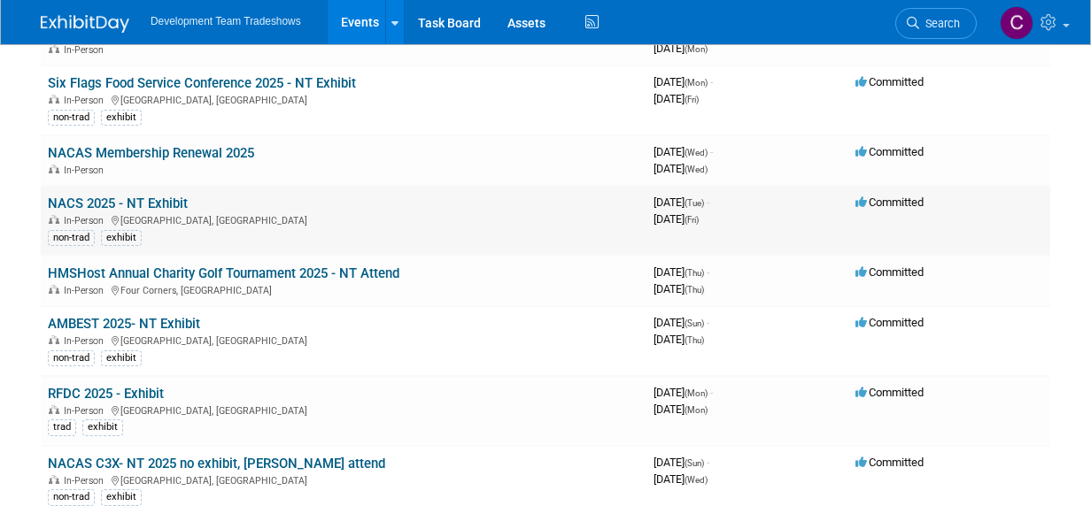
click at [98, 197] on link "NACS 2025 - NT Exhibit" at bounding box center [118, 204] width 140 height 16
